Goal: Transaction & Acquisition: Purchase product/service

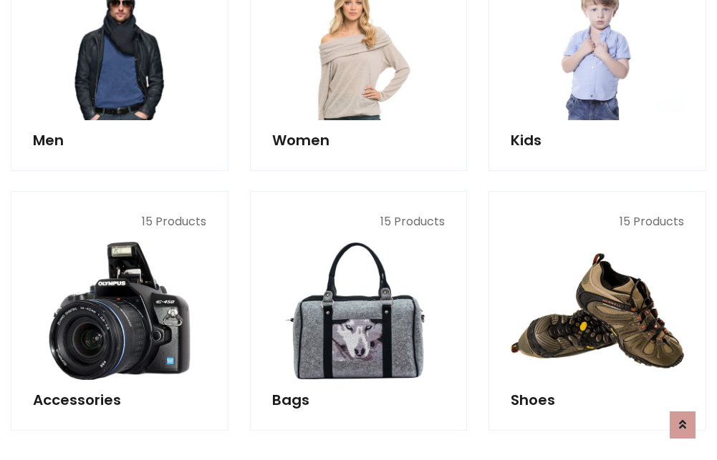
scroll to position [479, 0]
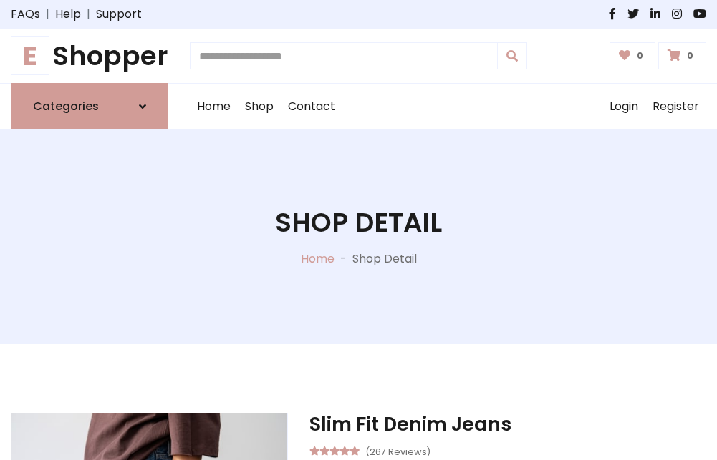
click at [89, 56] on h1 "E Shopper" at bounding box center [89, 55] width 157 height 31
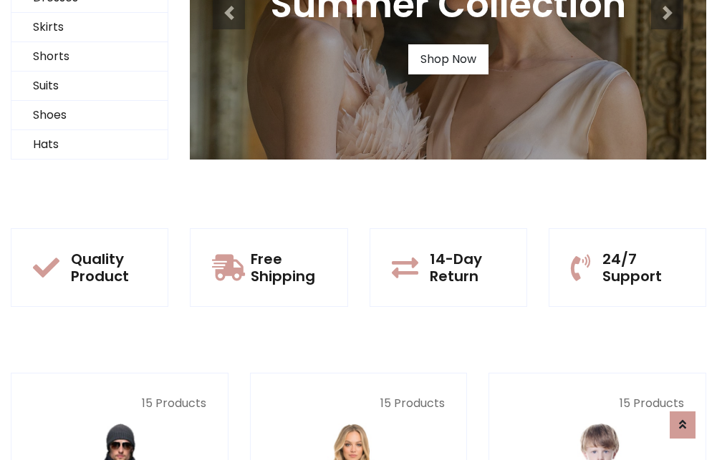
scroll to position [138, 0]
